Goal: Find specific page/section: Find specific page/section

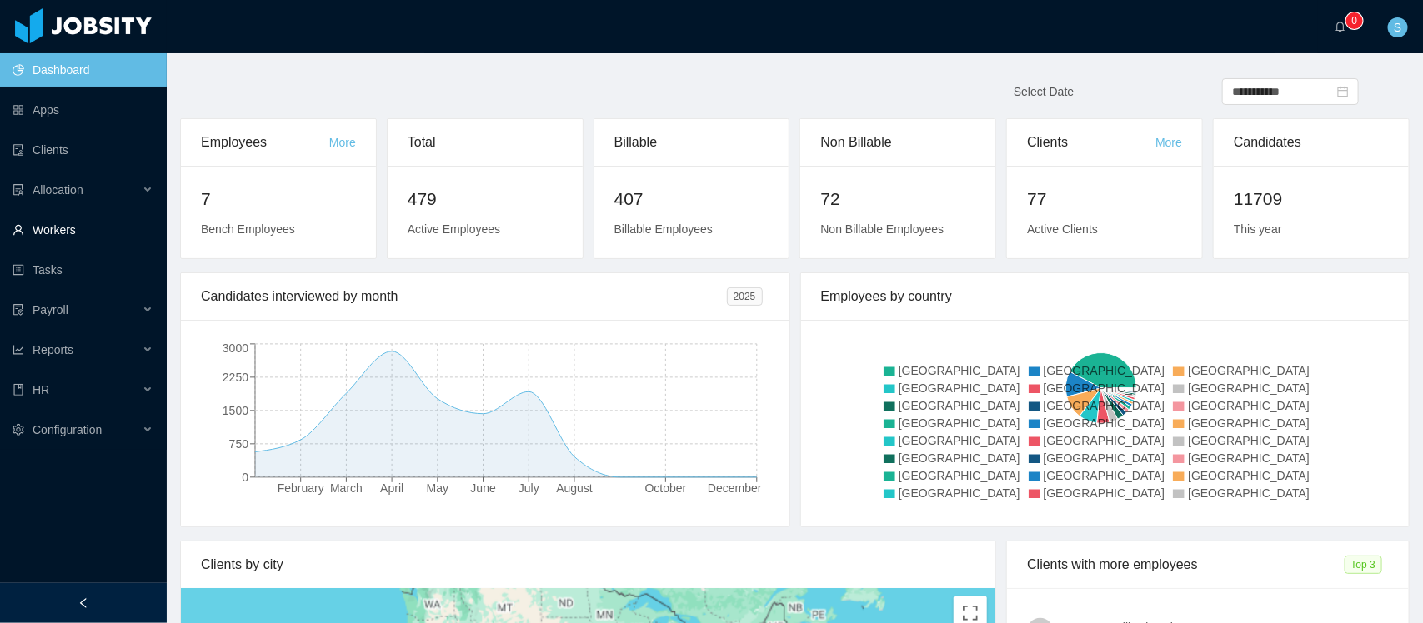
click at [61, 217] on link "Workers" at bounding box center [83, 229] width 141 height 33
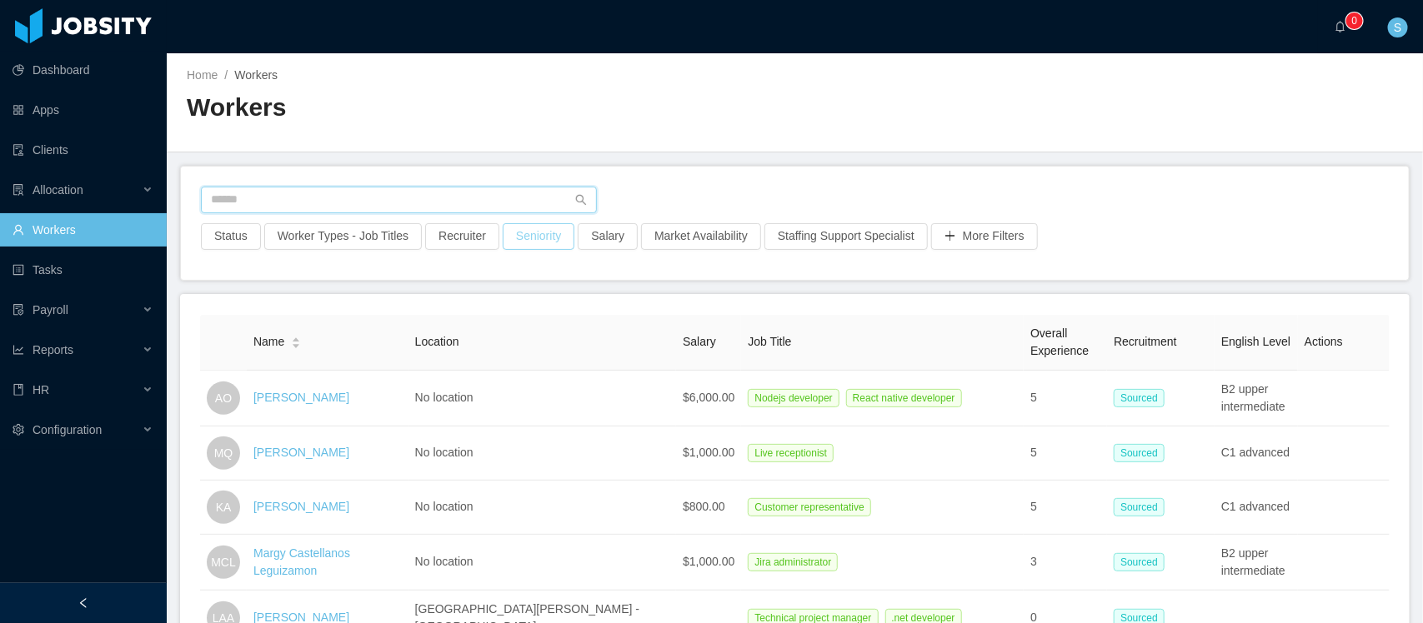
click at [530, 211] on input "text" at bounding box center [399, 200] width 396 height 27
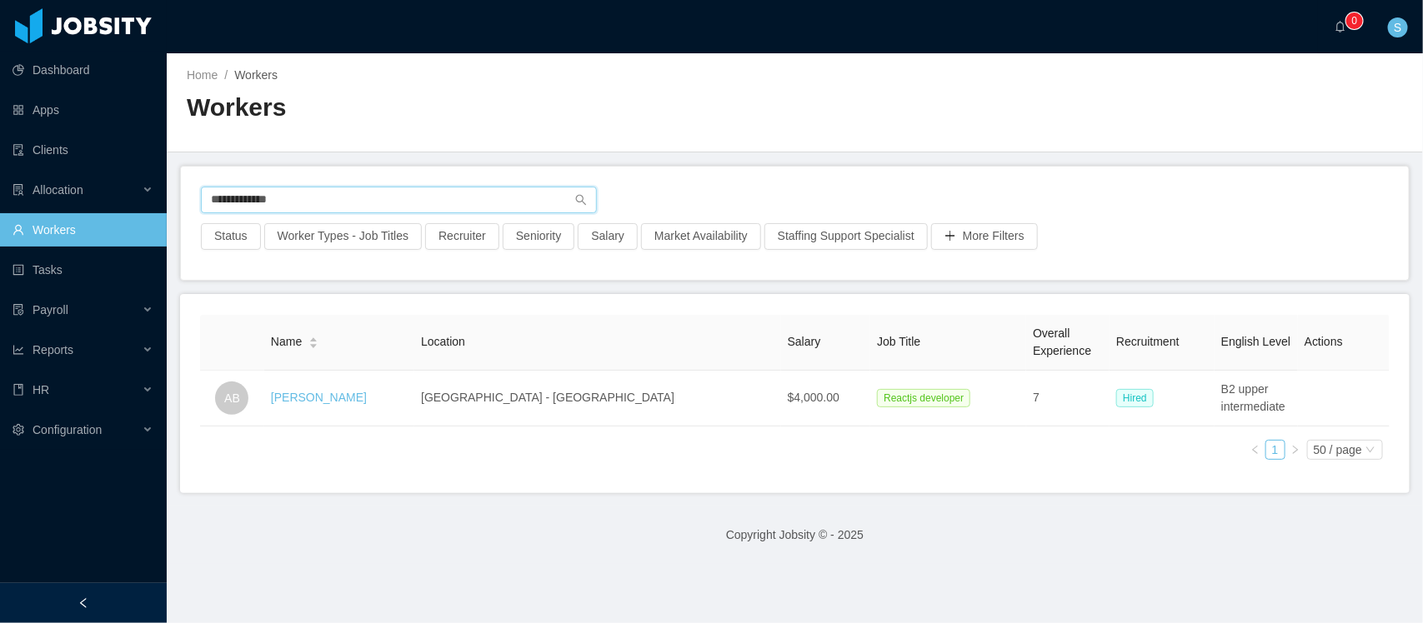
type input "**********"
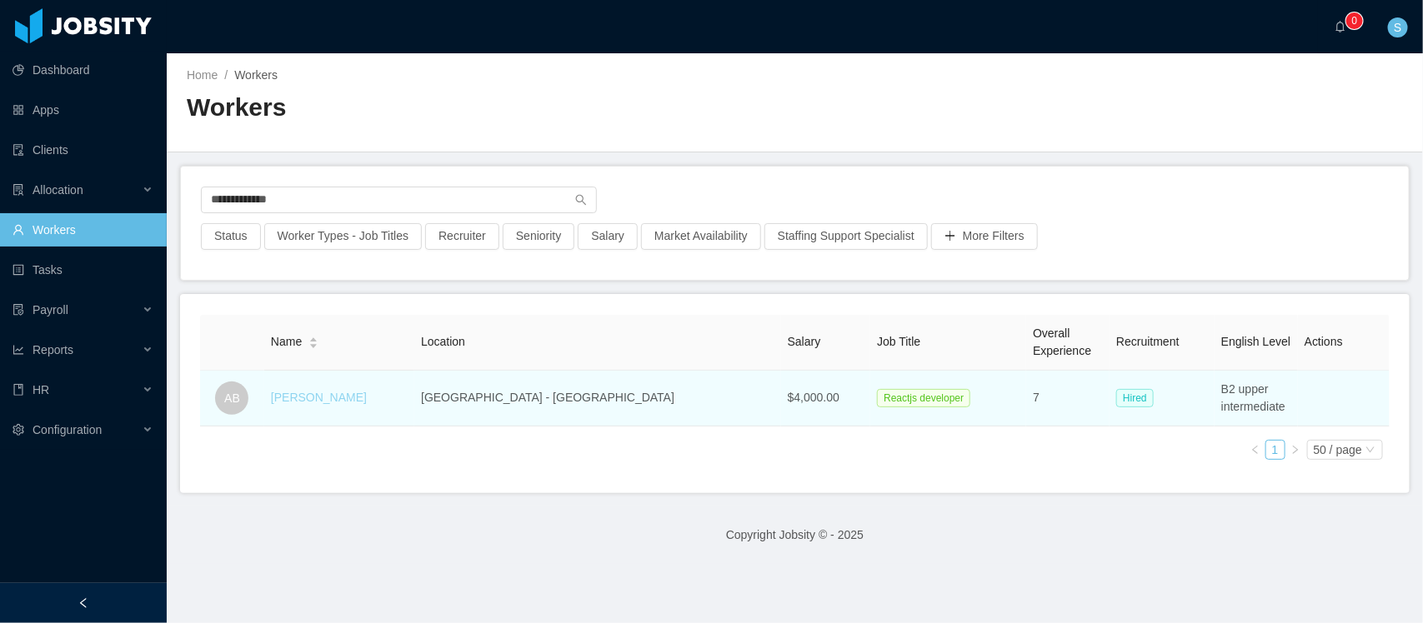
click at [338, 400] on link "[PERSON_NAME]" at bounding box center [319, 397] width 96 height 13
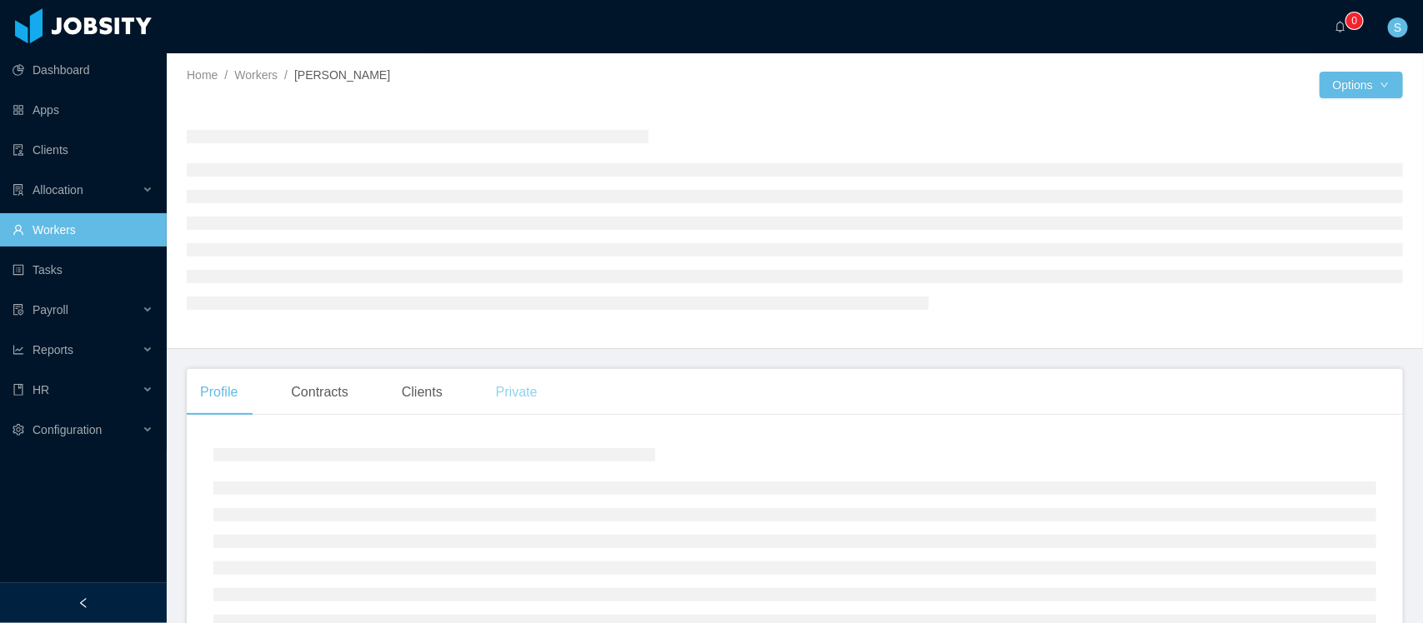
click at [517, 398] on div "Private" at bounding box center [517, 392] width 68 height 47
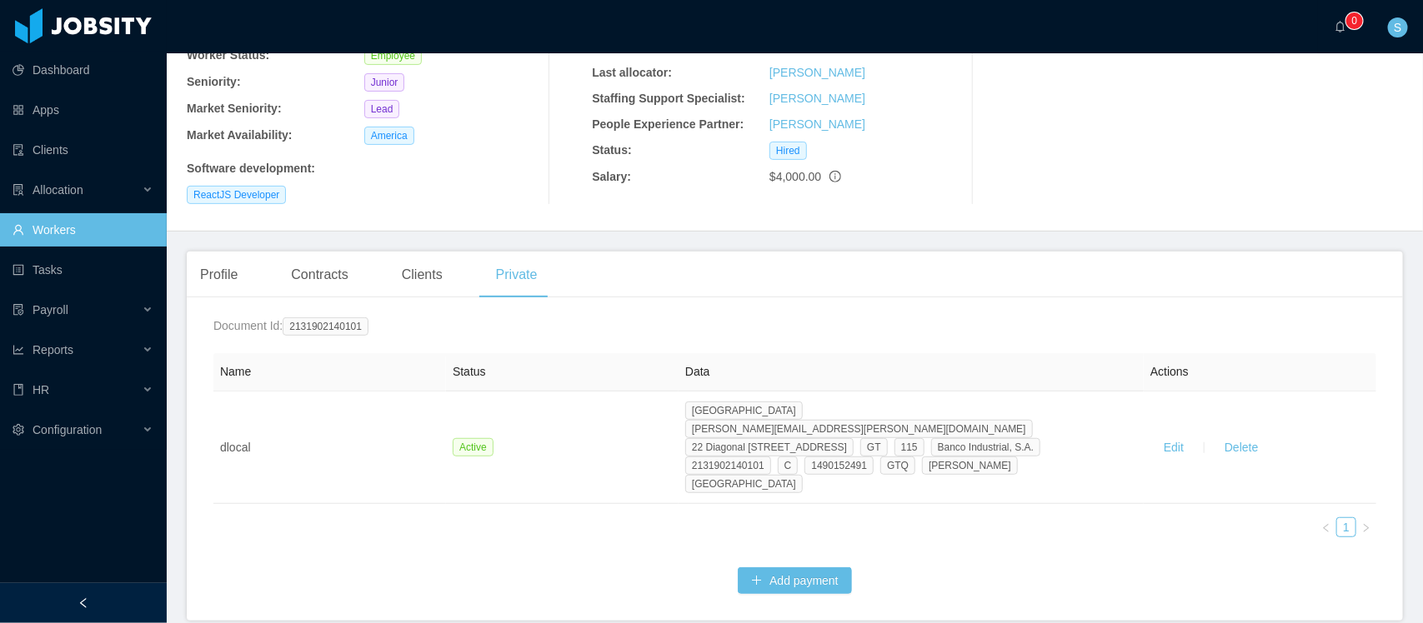
scroll to position [208, 0]
